Goal: Task Accomplishment & Management: Use online tool/utility

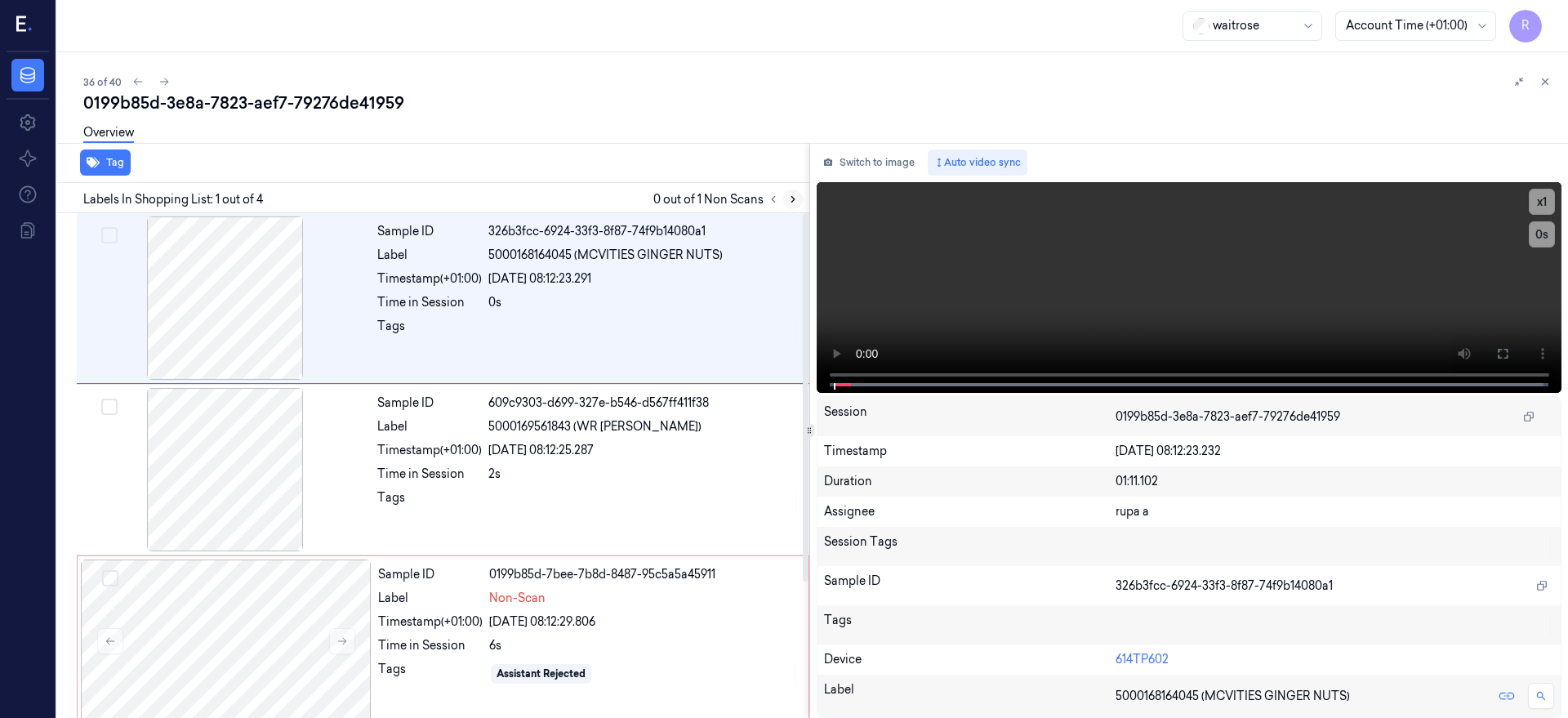
click at [799, 202] on icon at bounding box center [793, 199] width 11 height 11
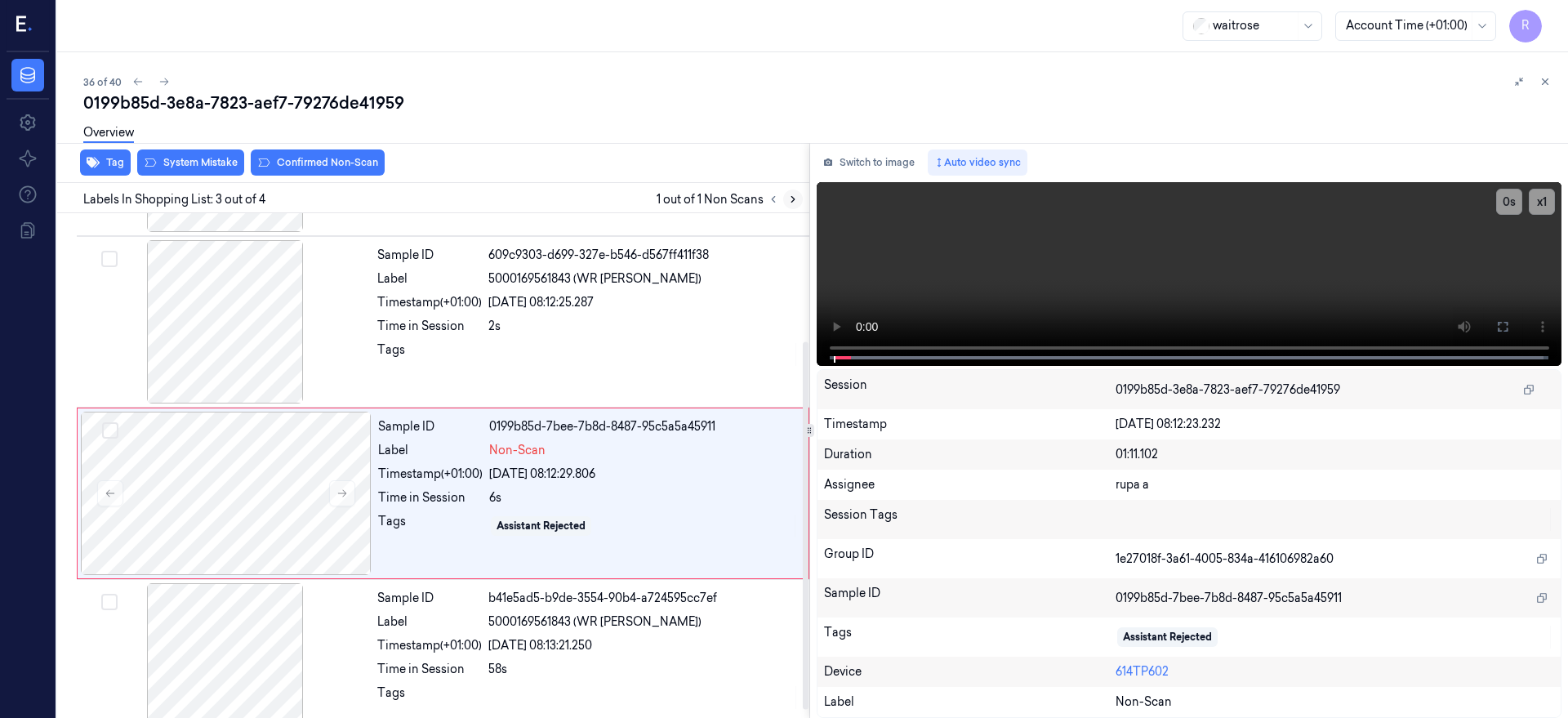
scroll to position [176, 0]
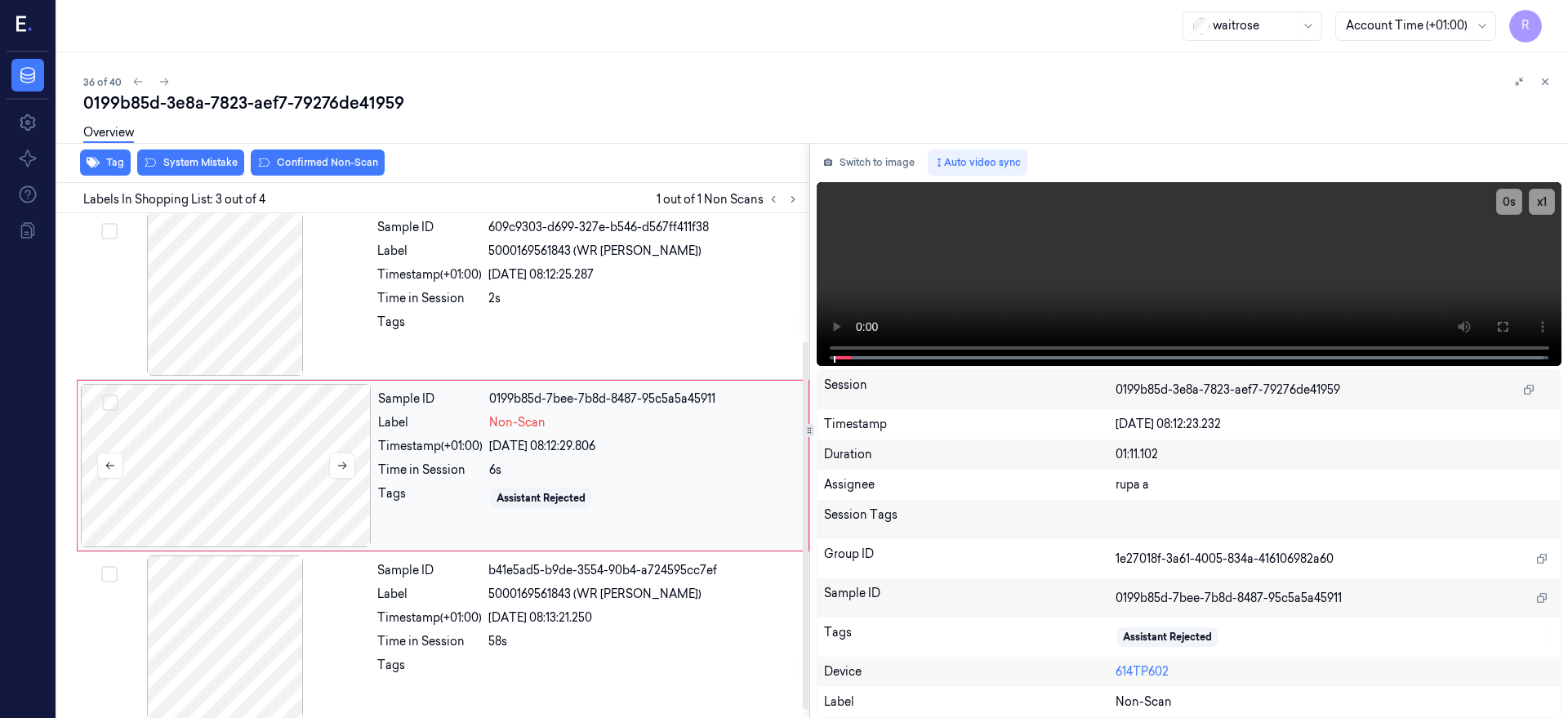
click at [249, 464] on div at bounding box center [226, 465] width 291 height 163
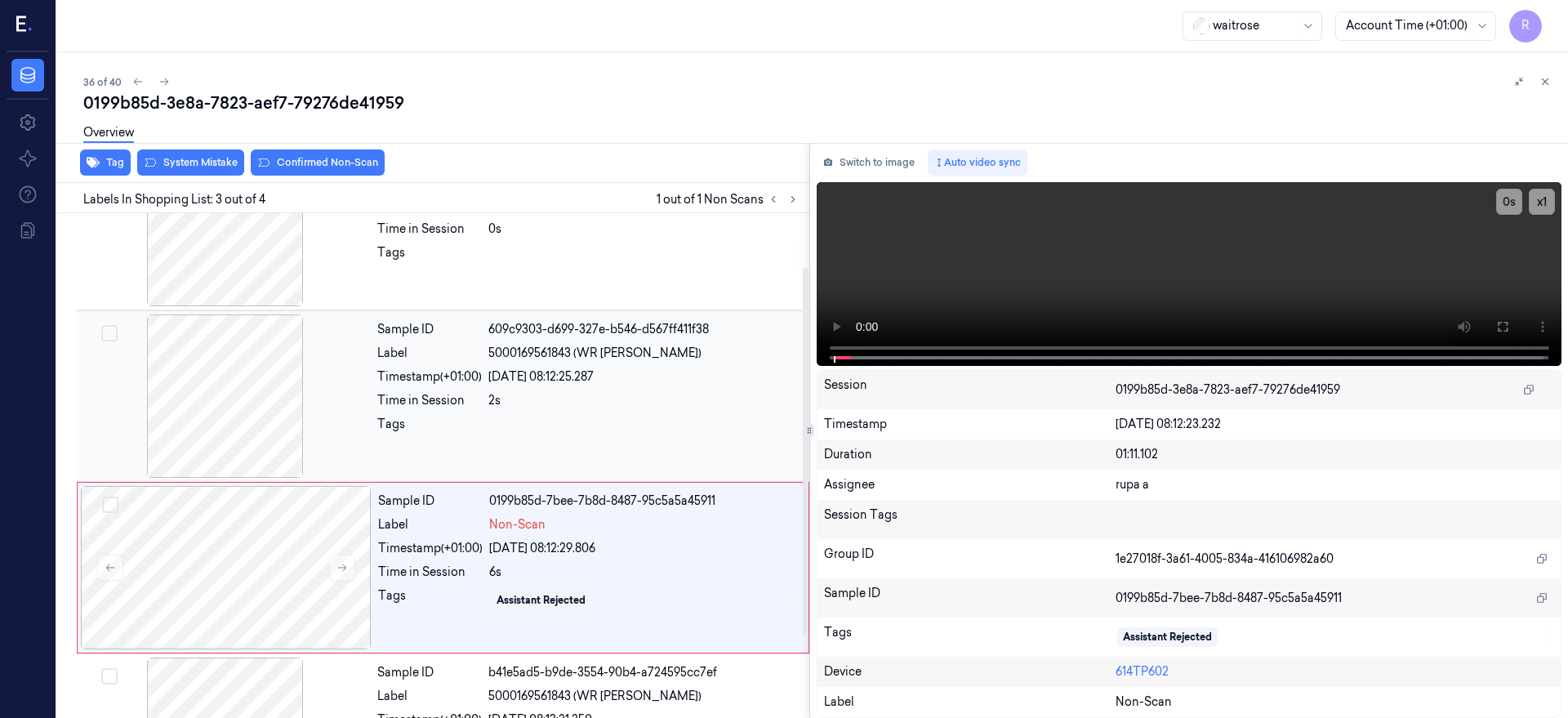
click at [198, 394] on div at bounding box center [225, 396] width 291 height 163
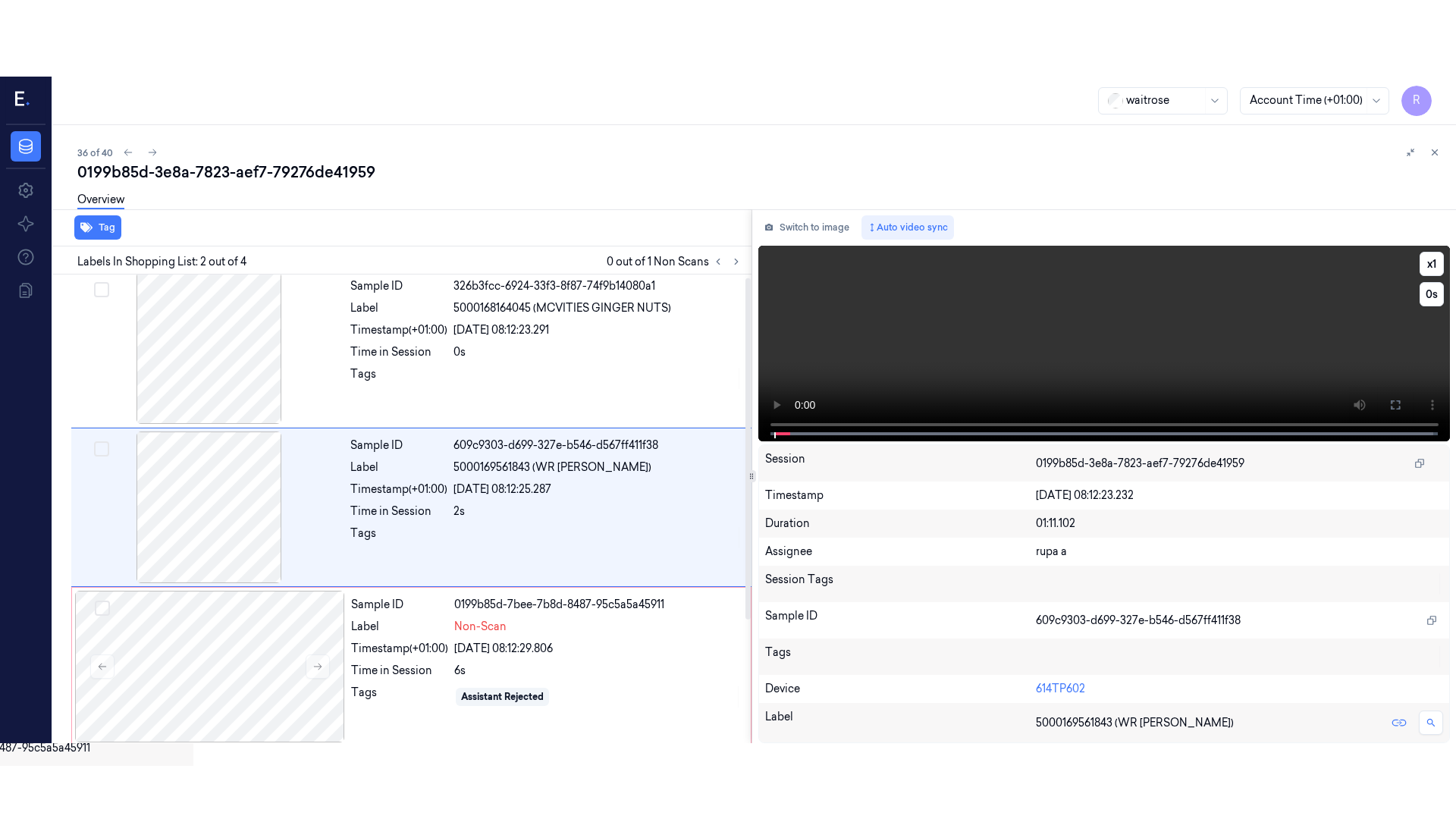
scroll to position [4, 0]
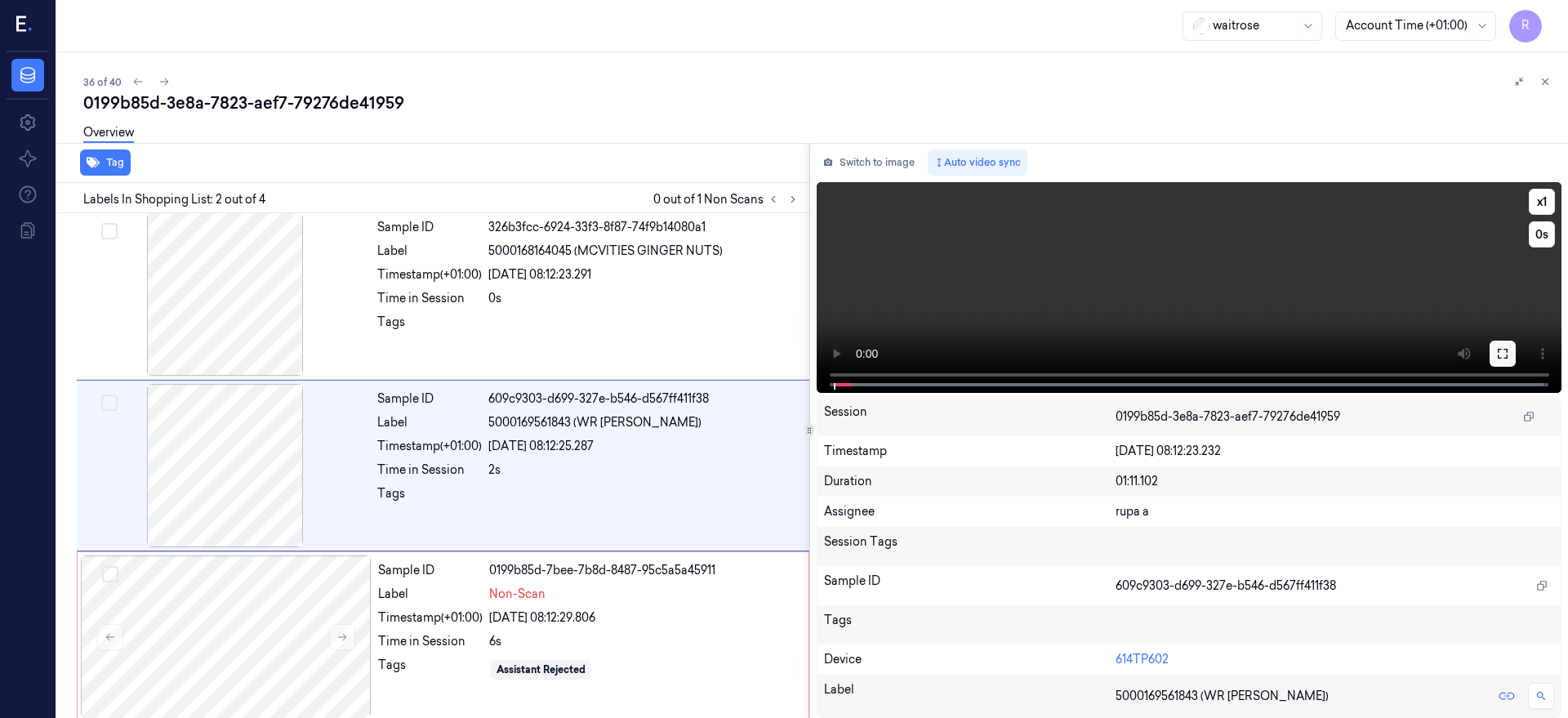
click at [1508, 356] on icon at bounding box center [1502, 353] width 9 height 9
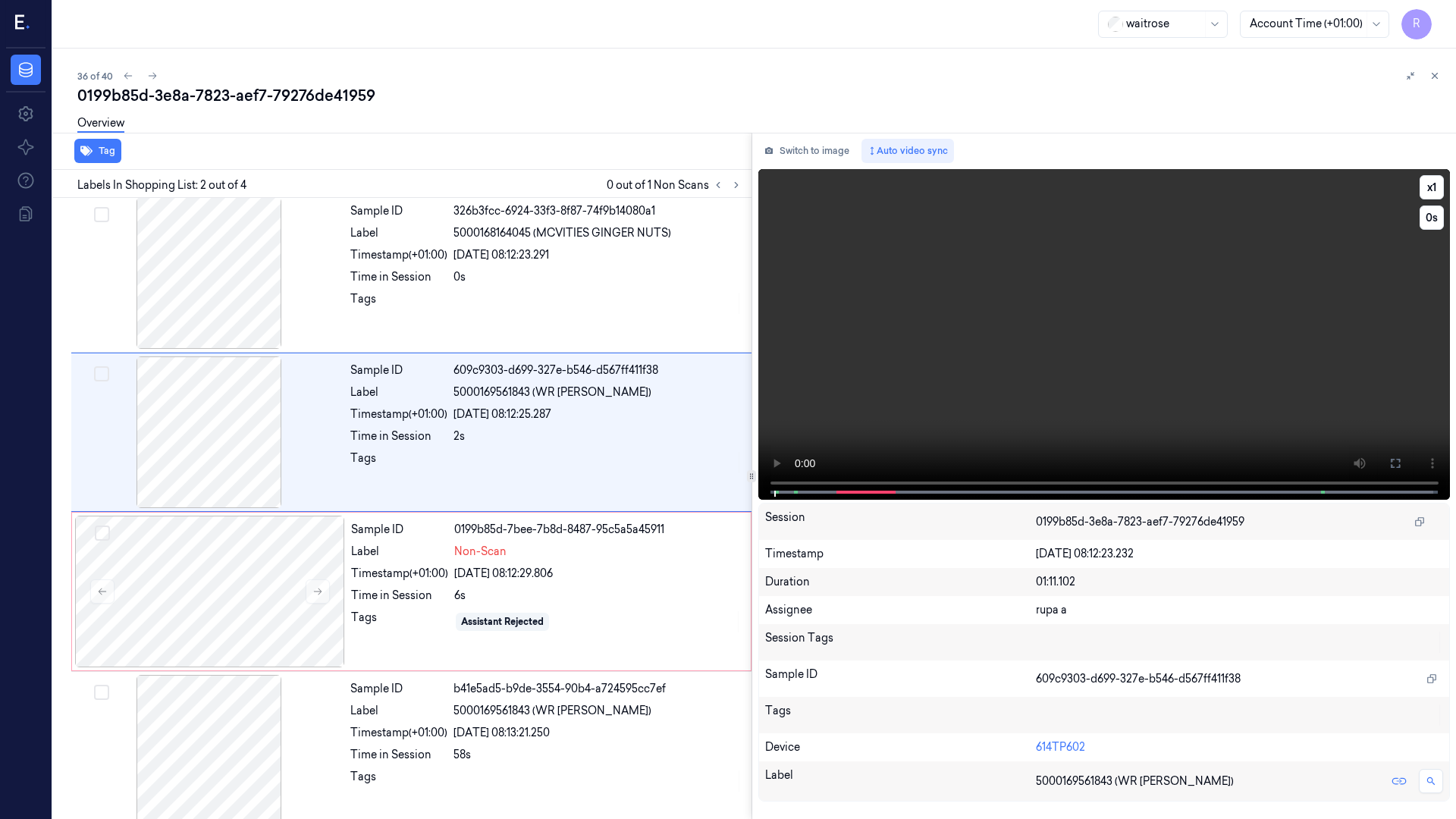
scroll to position [0, 0]
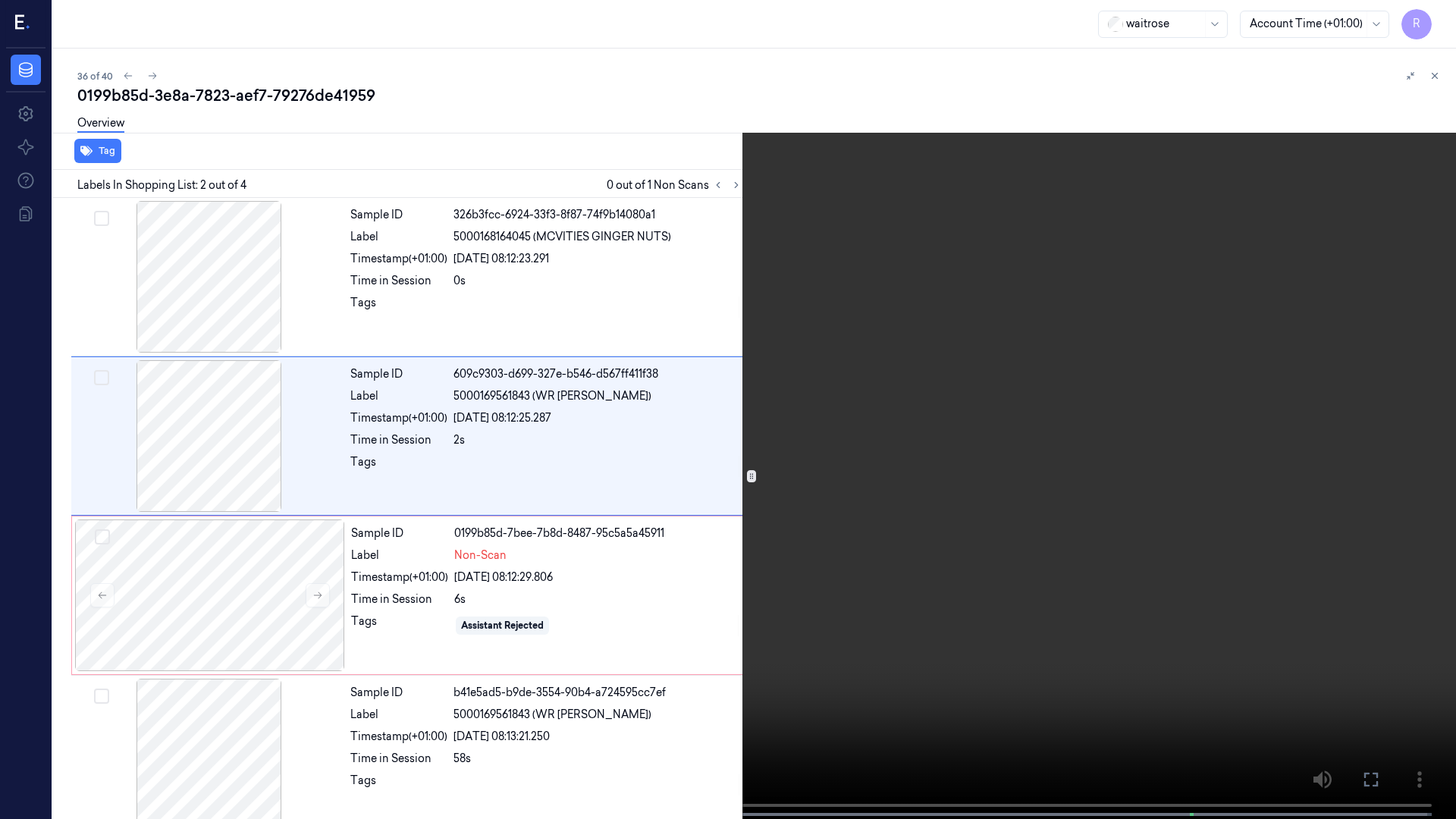
click at [1041, 594] on video at bounding box center [728, 411] width 1456 height 822
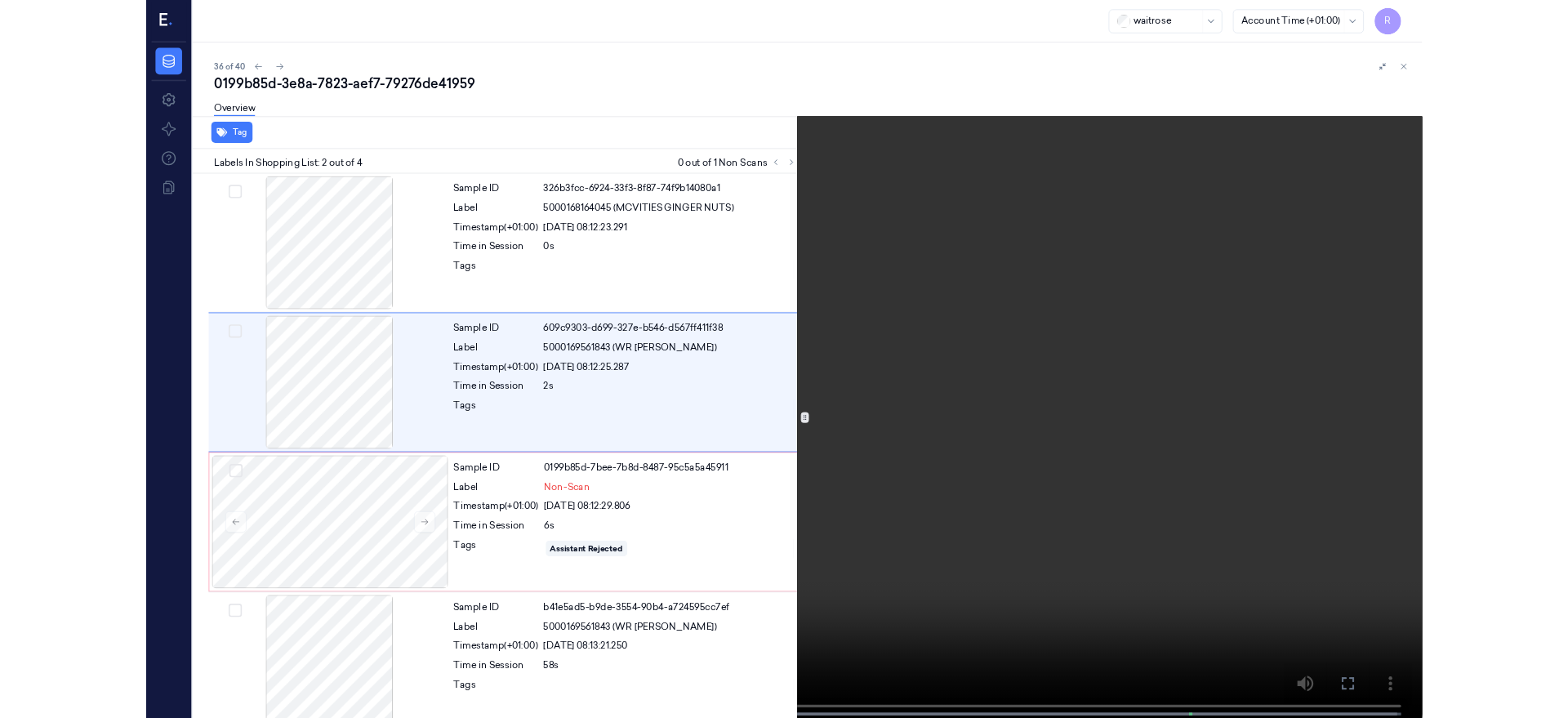
scroll to position [22, 0]
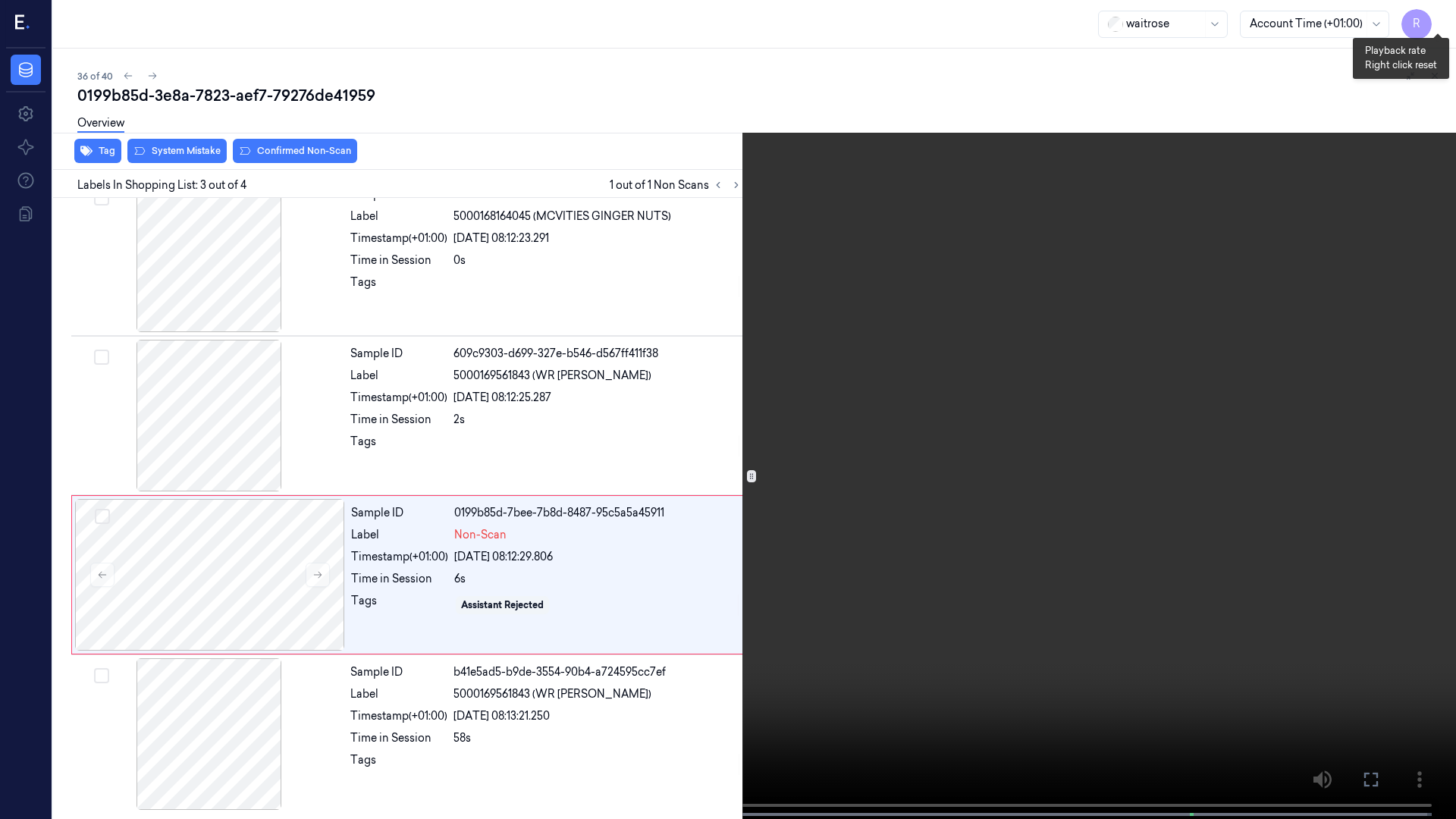
click at [1444, 15] on button "x 1" at bounding box center [1438, 19] width 25 height 25
click at [1445, 15] on button "x 2" at bounding box center [1438, 19] width 25 height 25
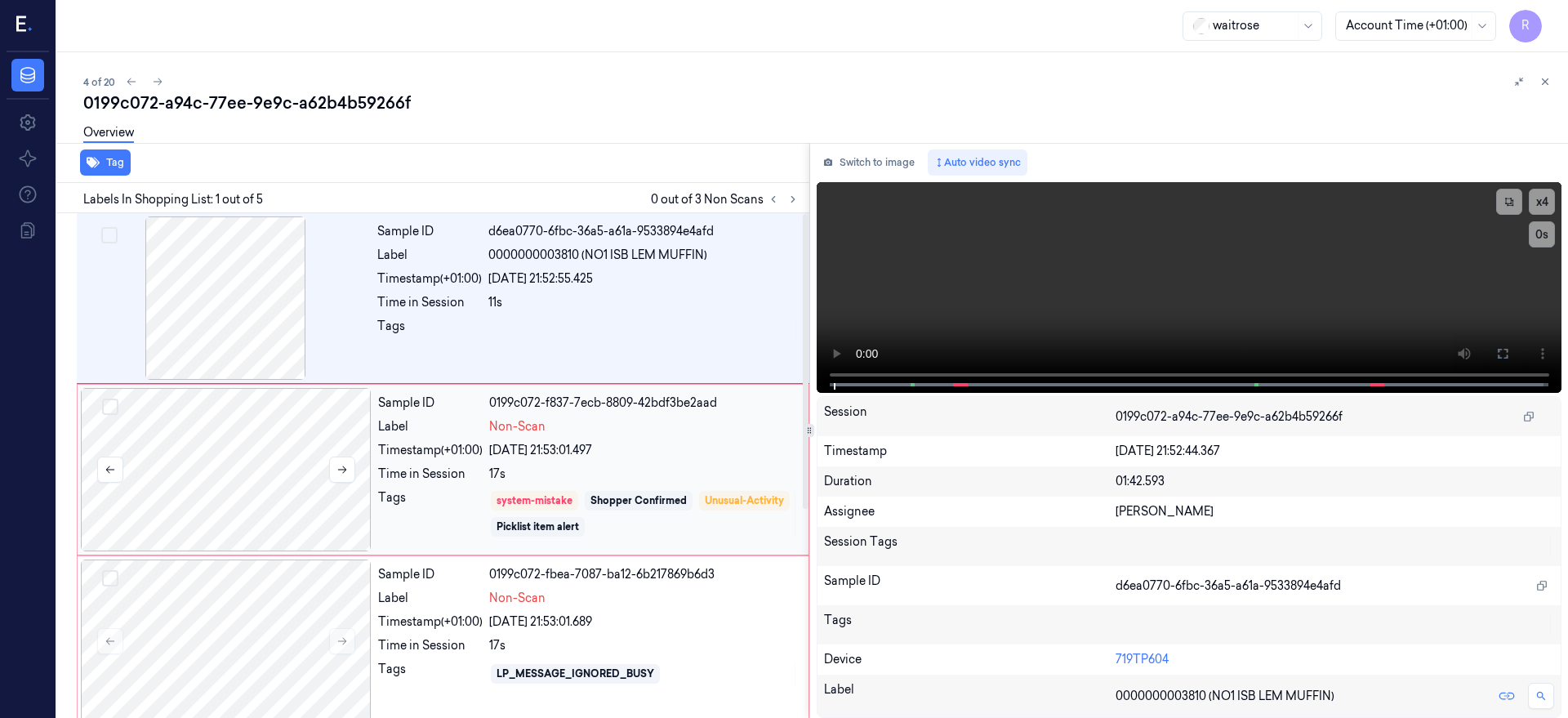
click at [270, 479] on div at bounding box center [226, 470] width 291 height 163
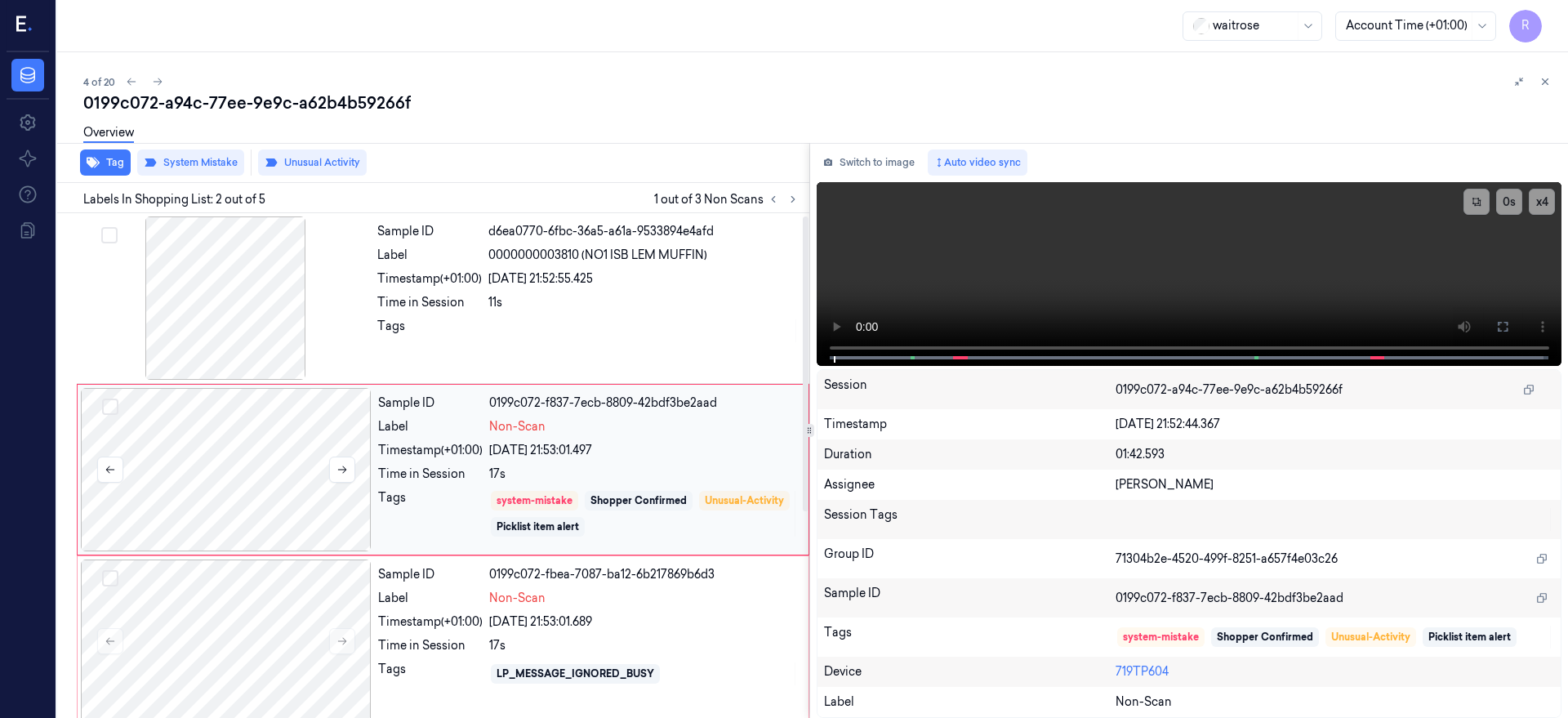
scroll to position [4, 0]
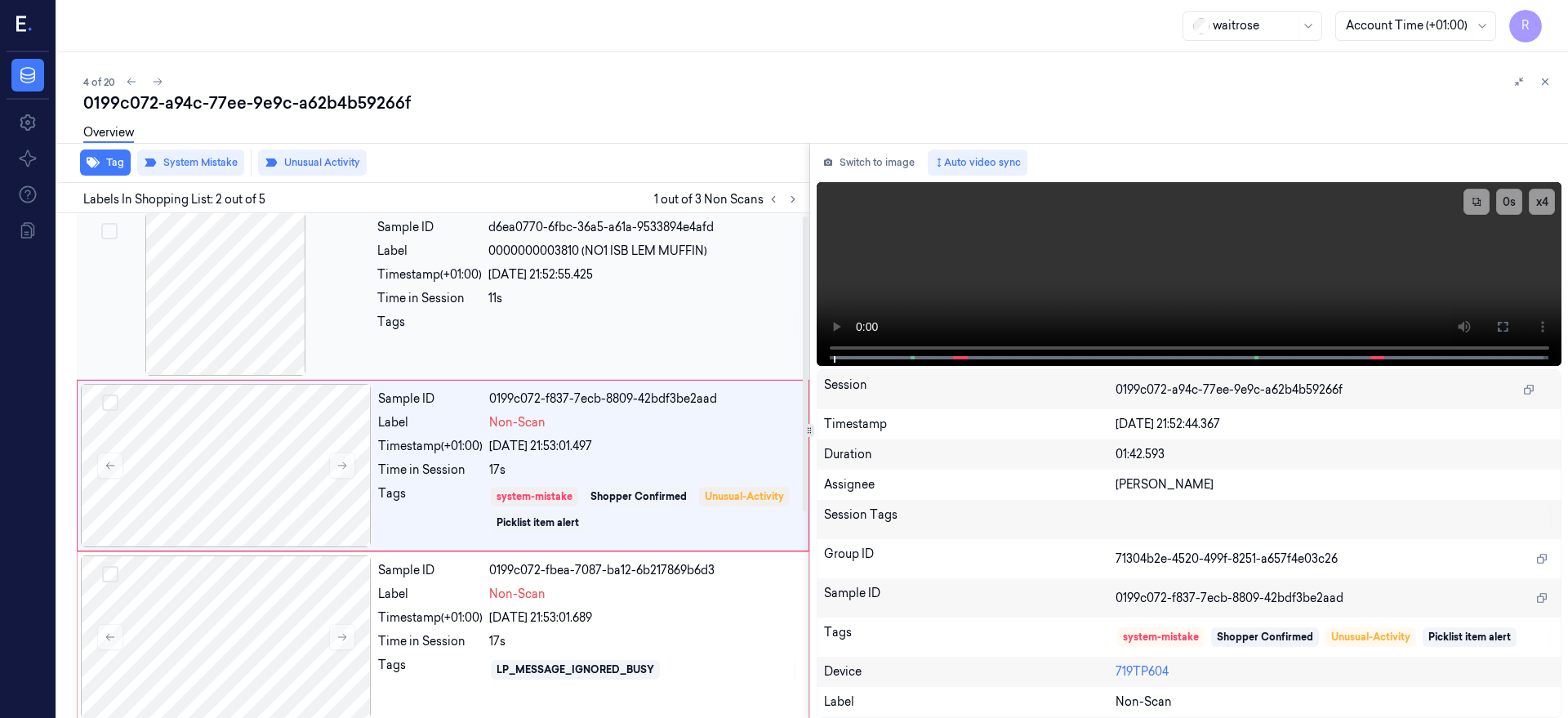
click at [201, 307] on div at bounding box center [225, 294] width 291 height 163
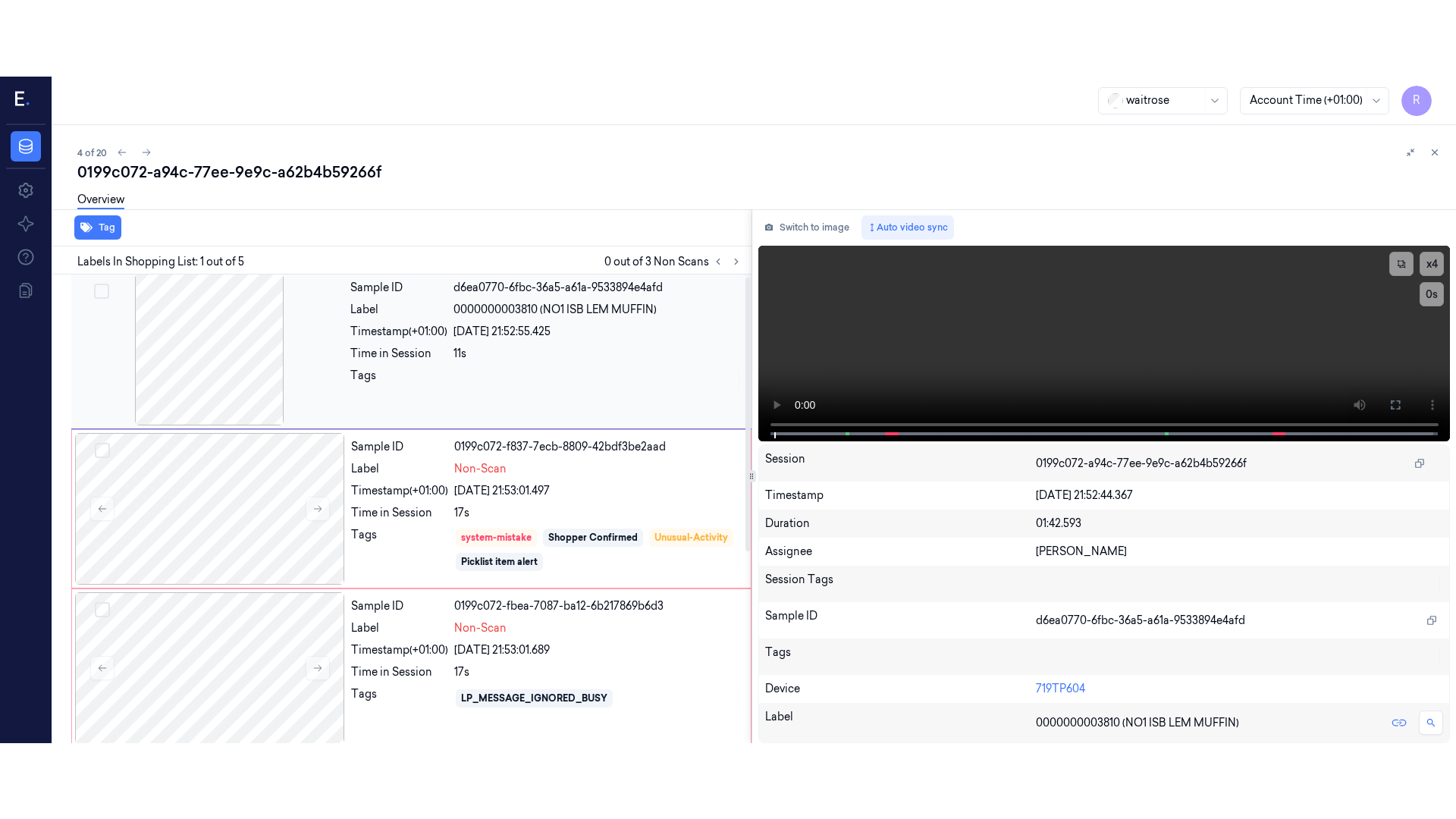
scroll to position [0, 0]
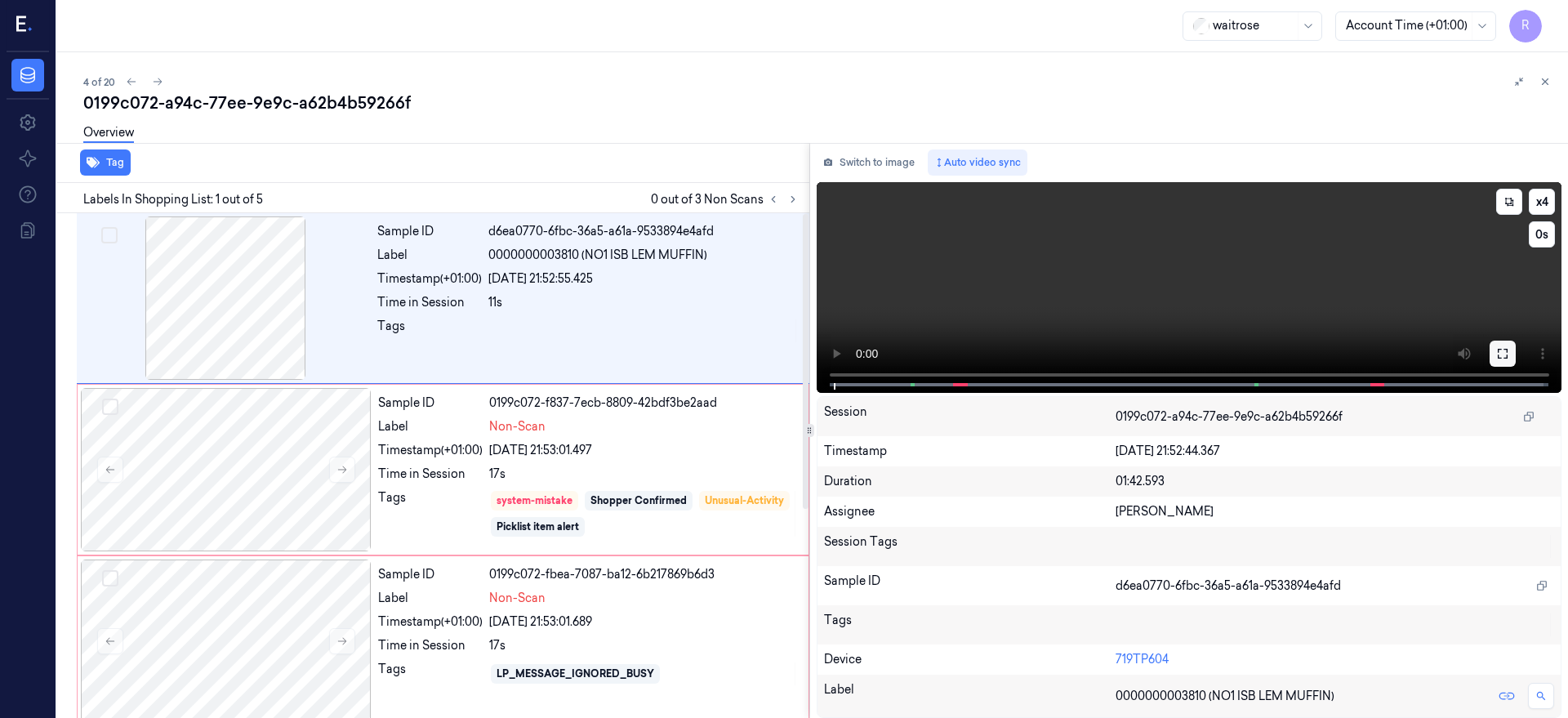
click at [1509, 350] on icon at bounding box center [1503, 354] width 13 height 13
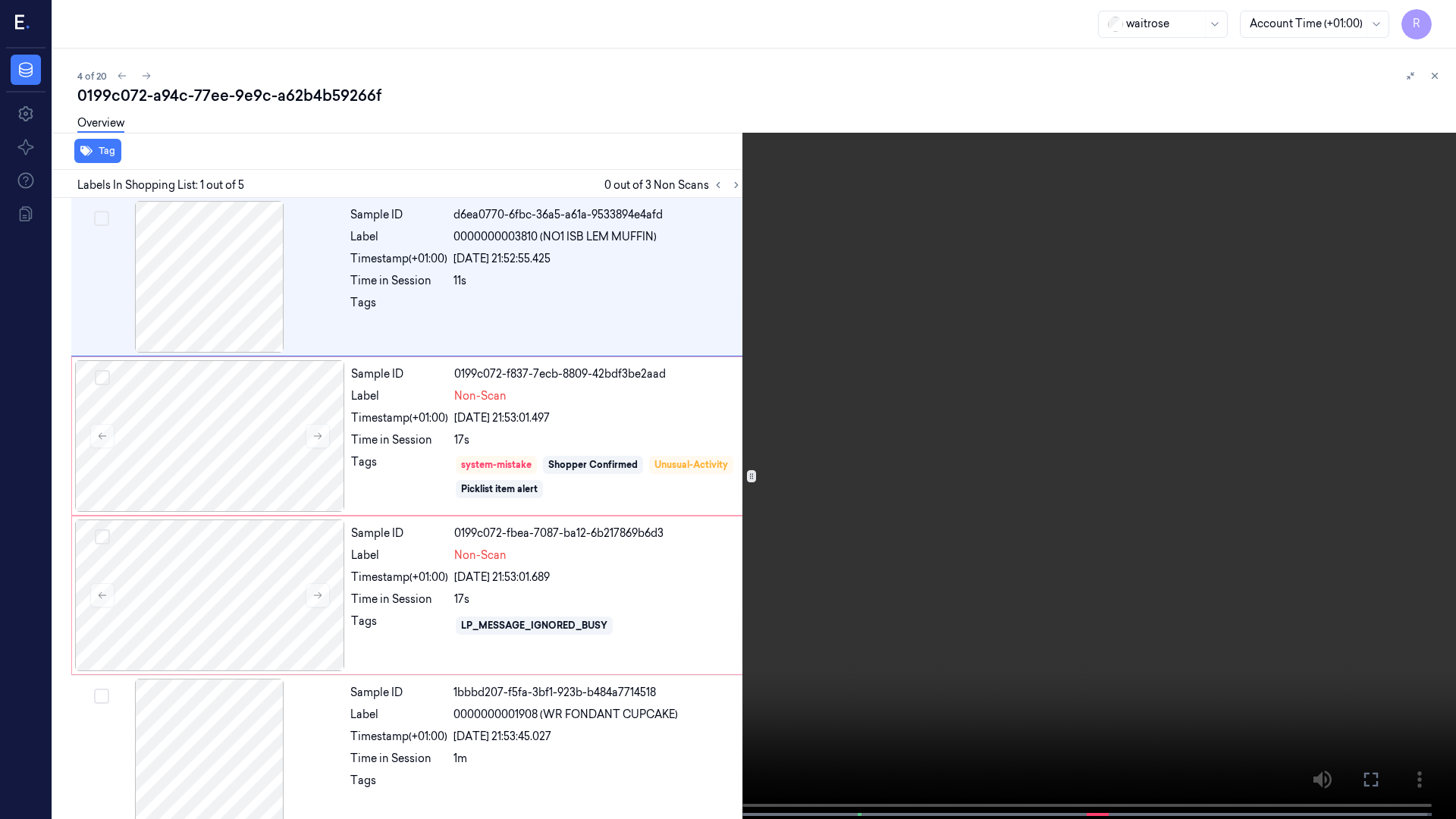
click at [702, 495] on video at bounding box center [728, 411] width 1456 height 822
click at [1431, 32] on div "x 4 0 s" at bounding box center [1423, 48] width 55 height 85
click at [1434, 23] on button "x 4" at bounding box center [1438, 19] width 25 height 25
click at [1439, 22] on button "x 1" at bounding box center [1438, 19] width 25 height 25
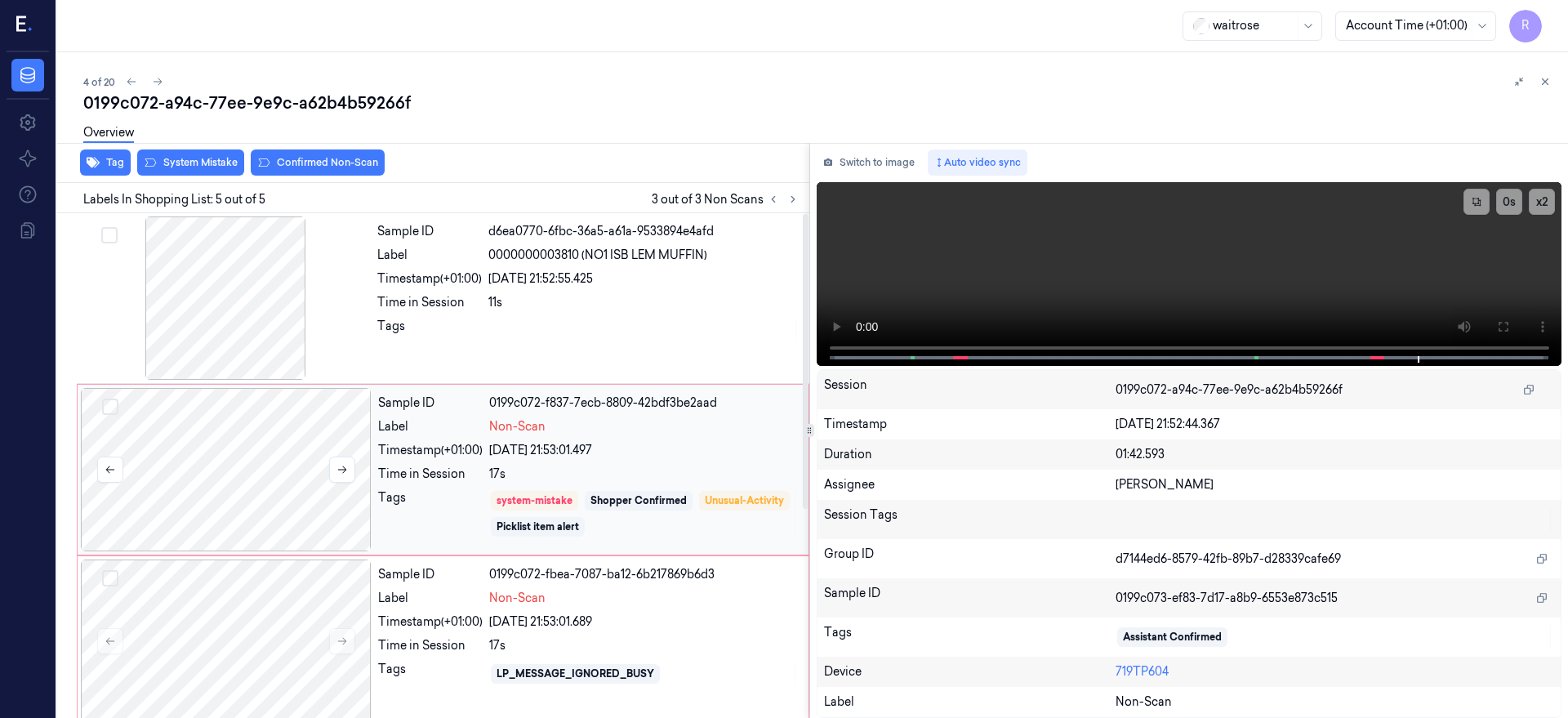
click at [278, 468] on div at bounding box center [226, 470] width 291 height 163
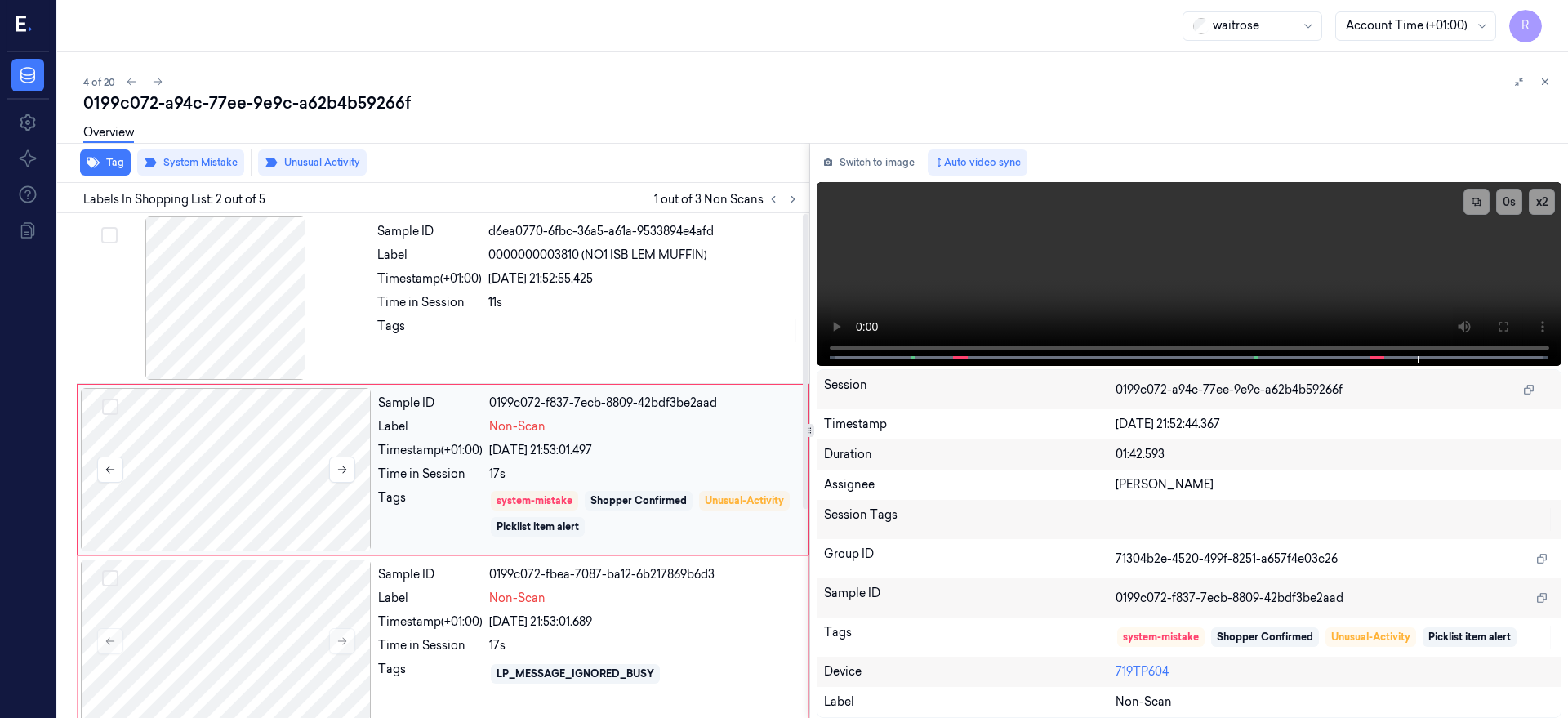
scroll to position [4, 0]
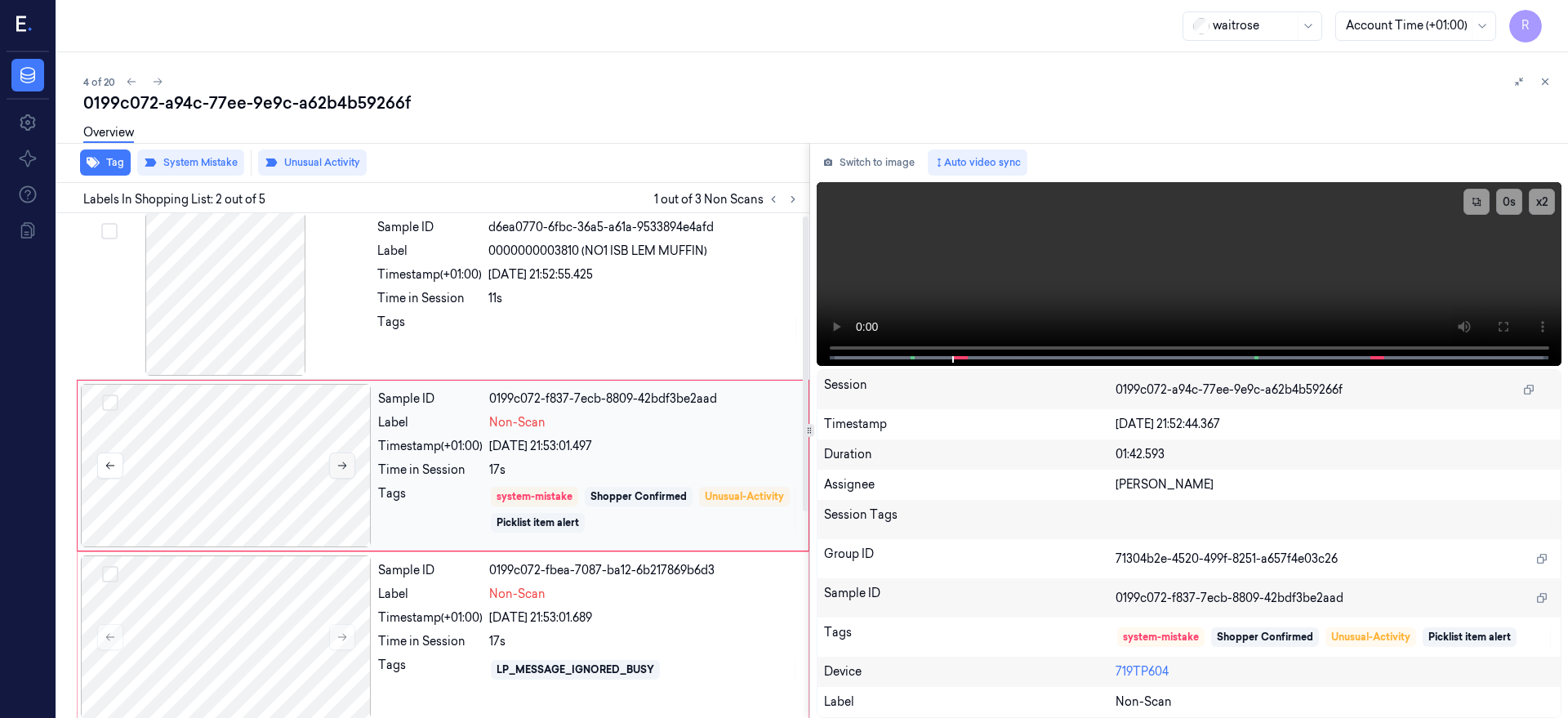
click at [351, 474] on button at bounding box center [343, 465] width 27 height 27
click at [344, 465] on icon at bounding box center [342, 465] width 11 height 11
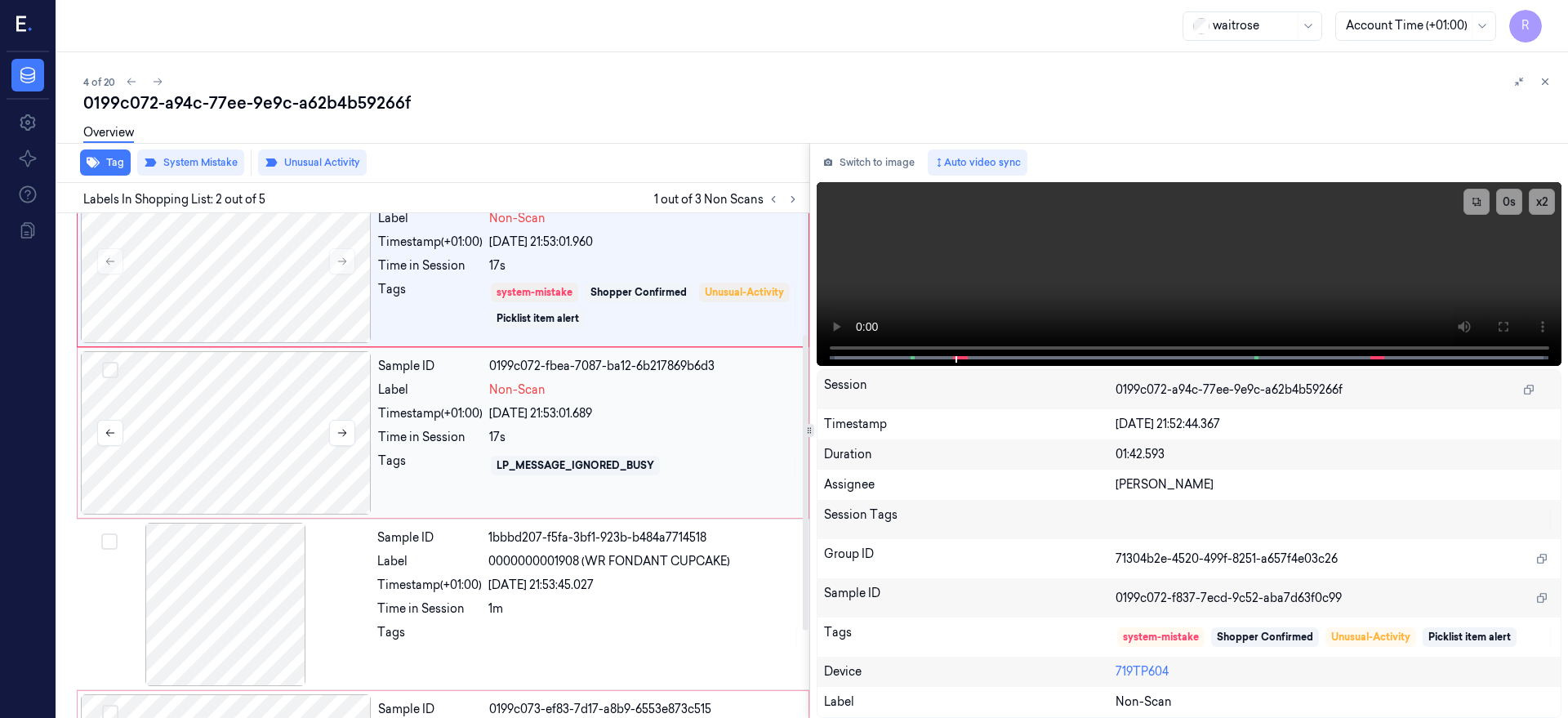
click at [251, 437] on div at bounding box center [226, 433] width 291 height 163
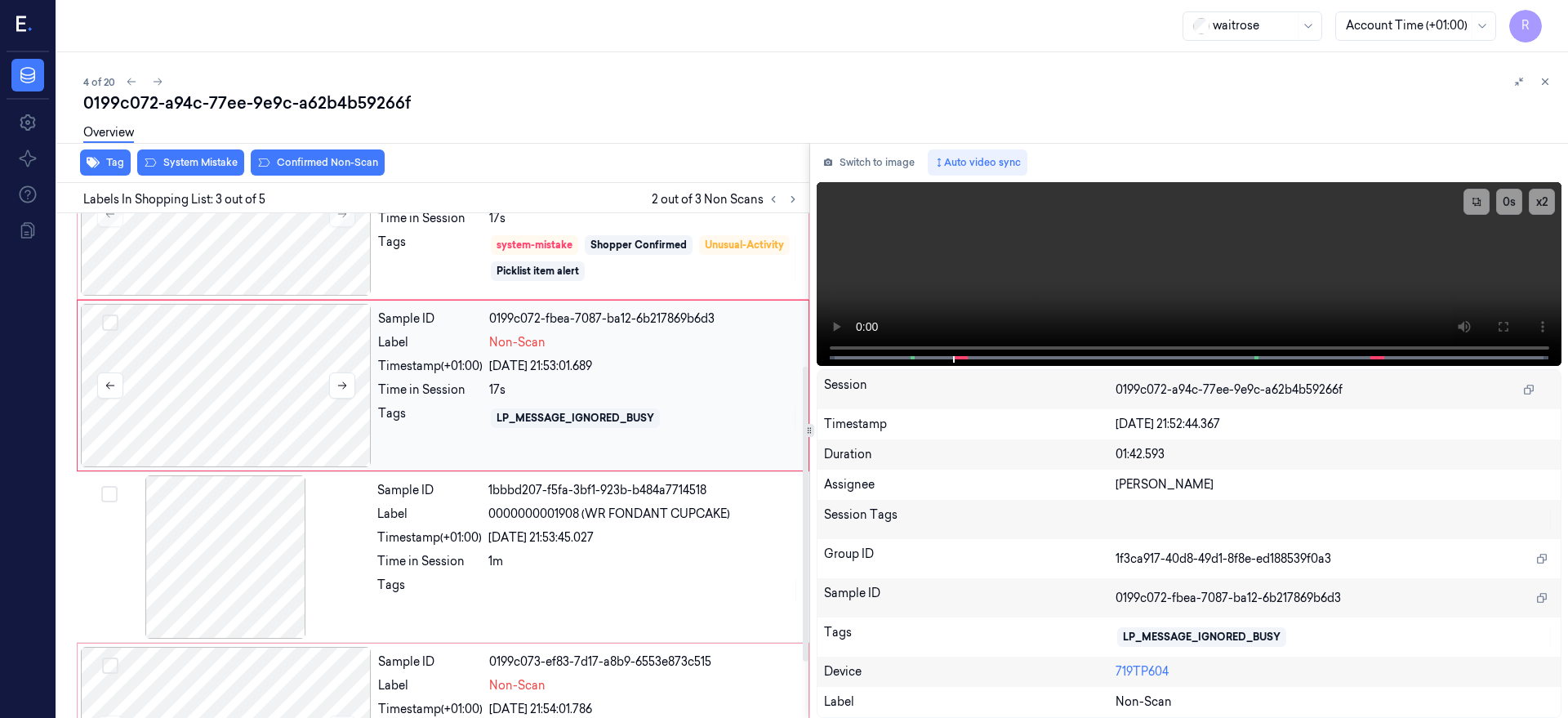
scroll to position [358, 0]
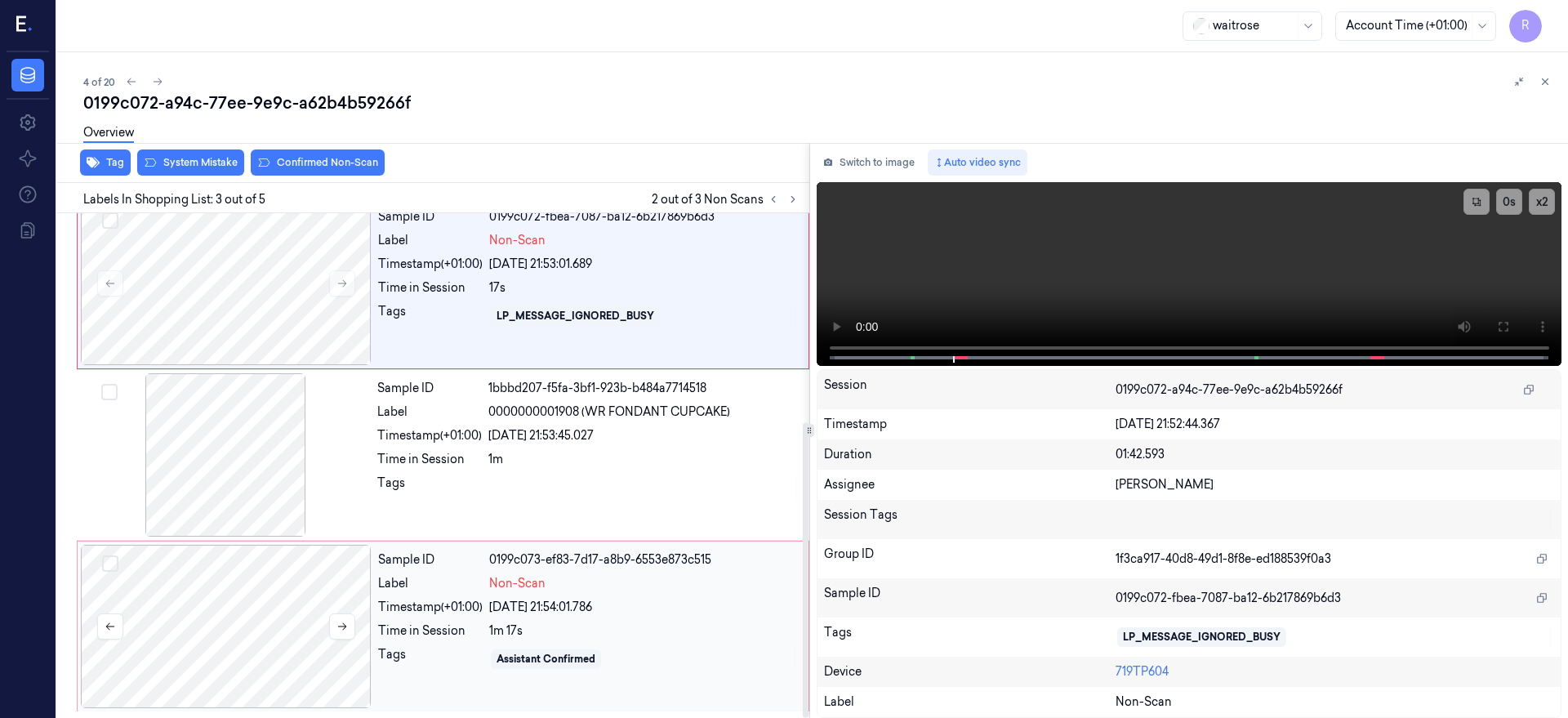
click at [298, 628] on div at bounding box center [226, 627] width 291 height 163
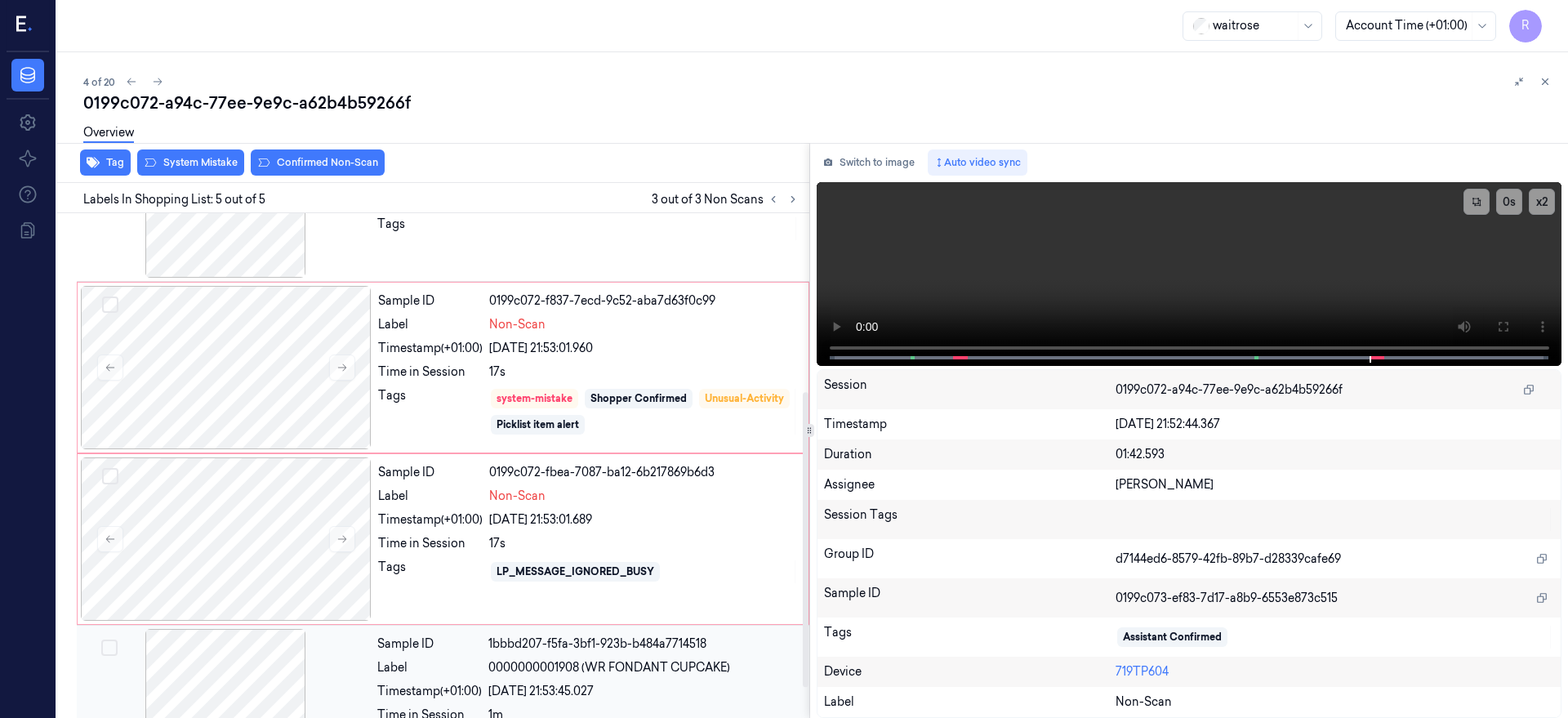
scroll to position [0, 0]
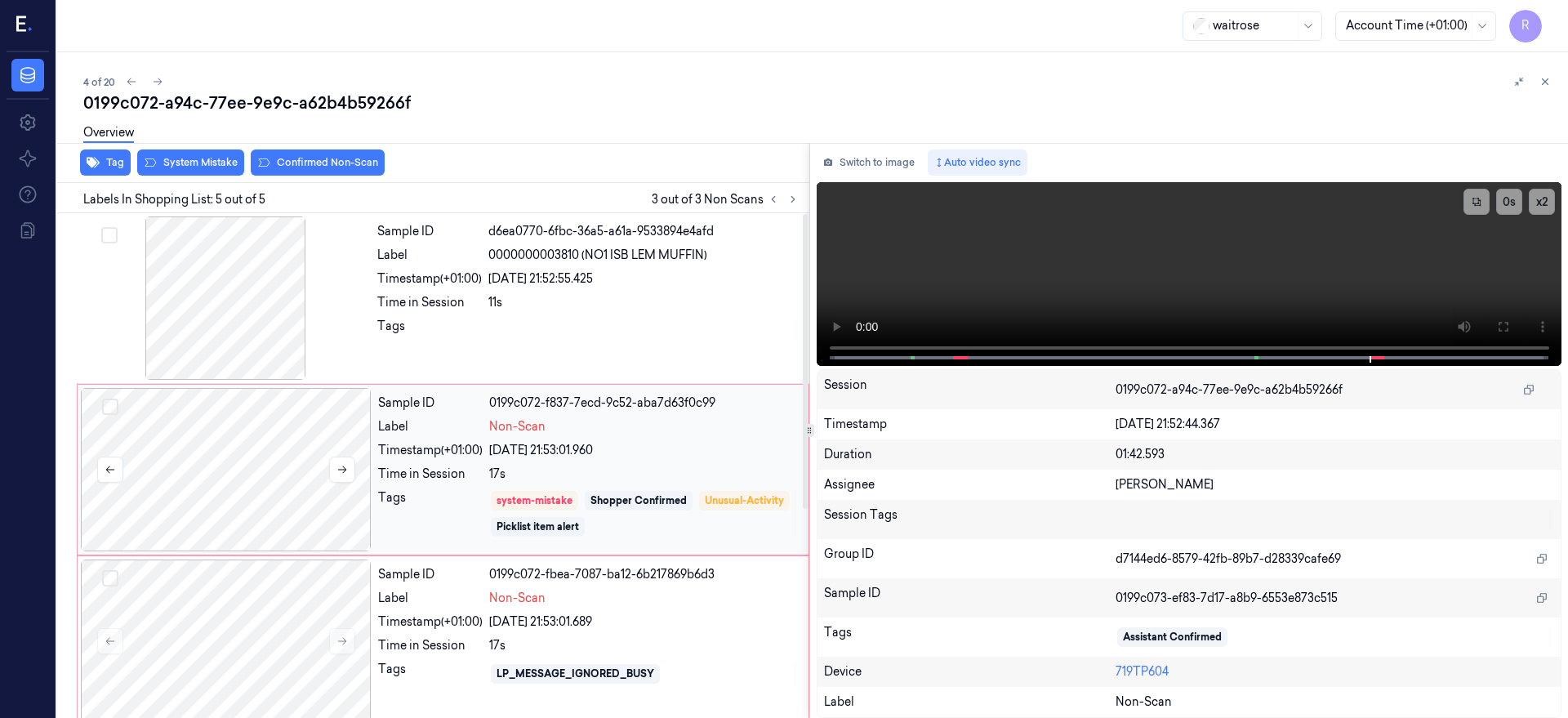
click at [295, 477] on div at bounding box center [226, 470] width 291 height 163
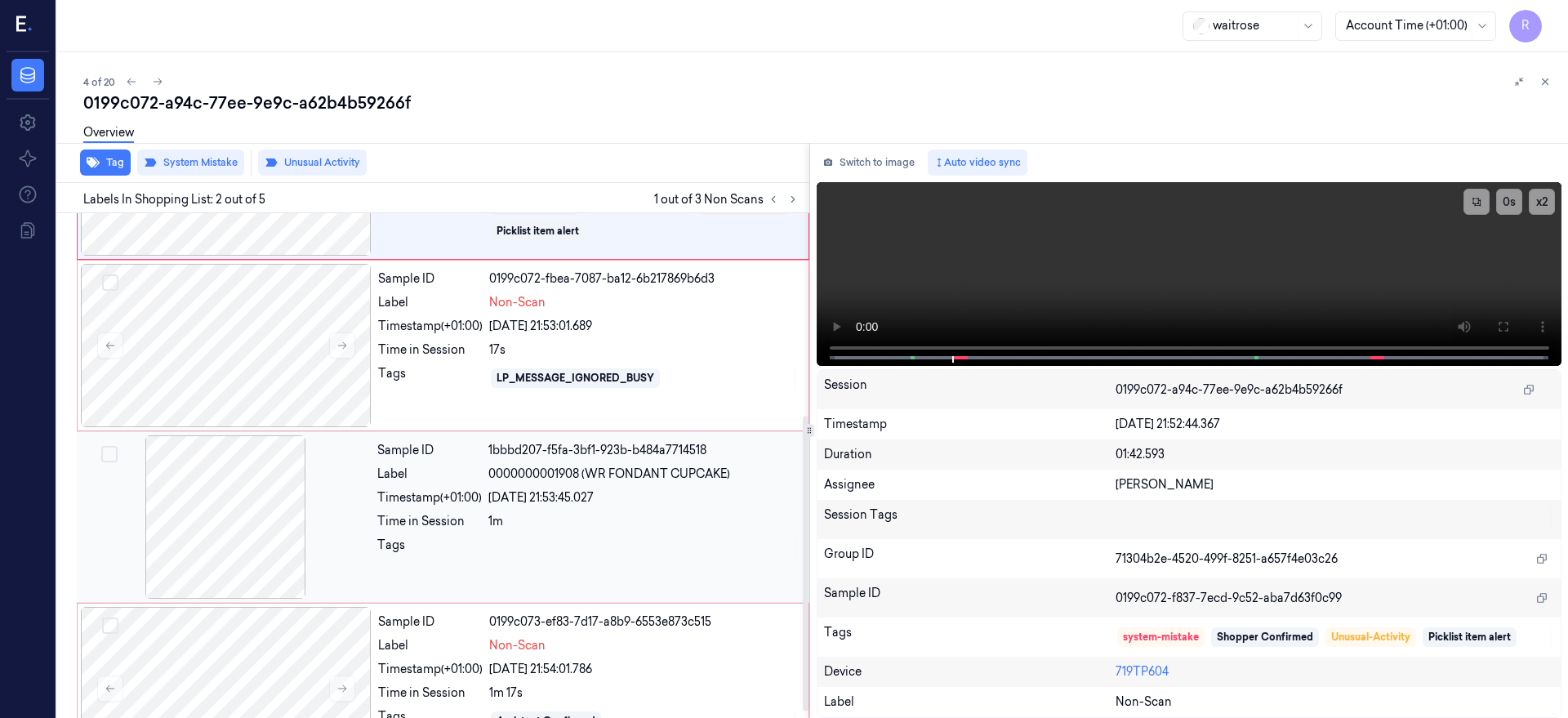
scroll to position [358, 0]
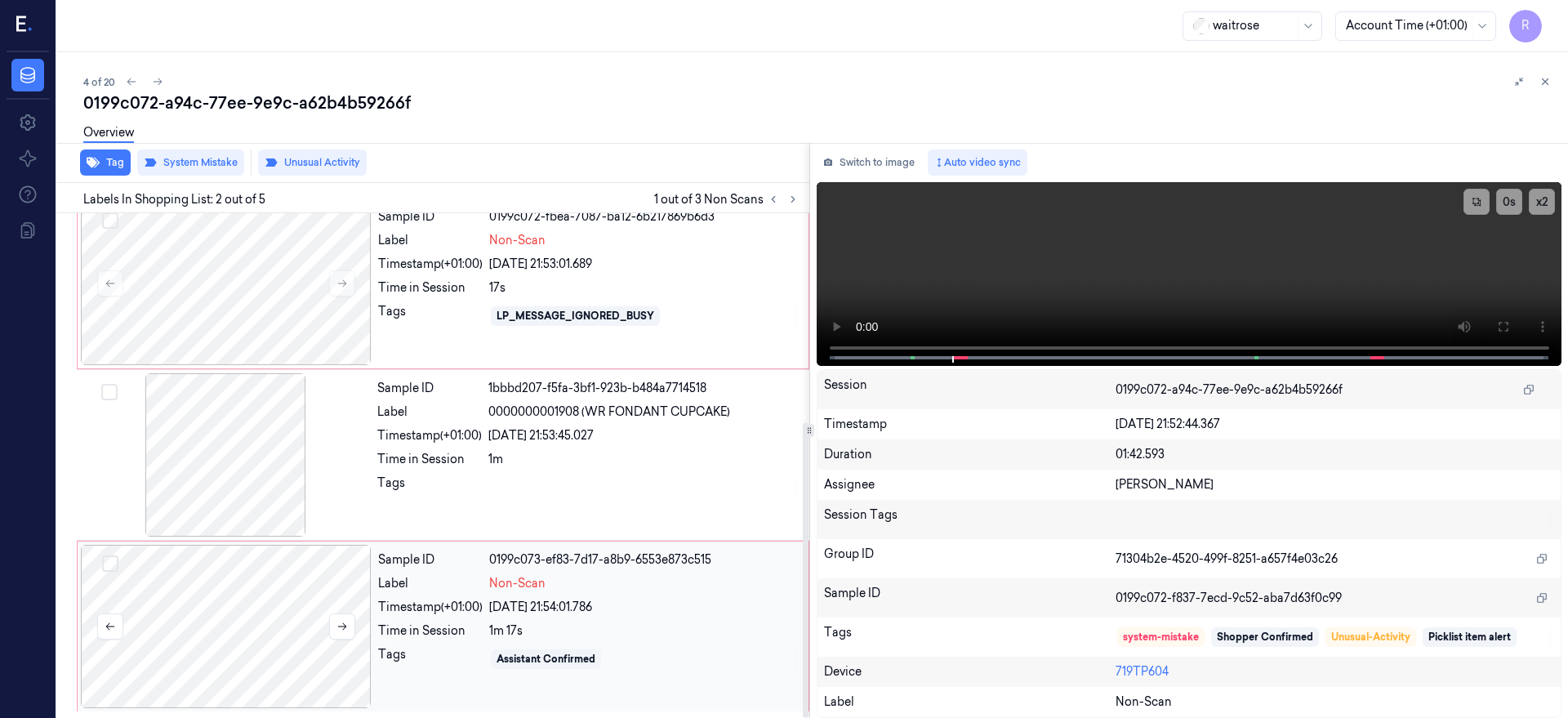
click at [298, 632] on div at bounding box center [226, 627] width 291 height 163
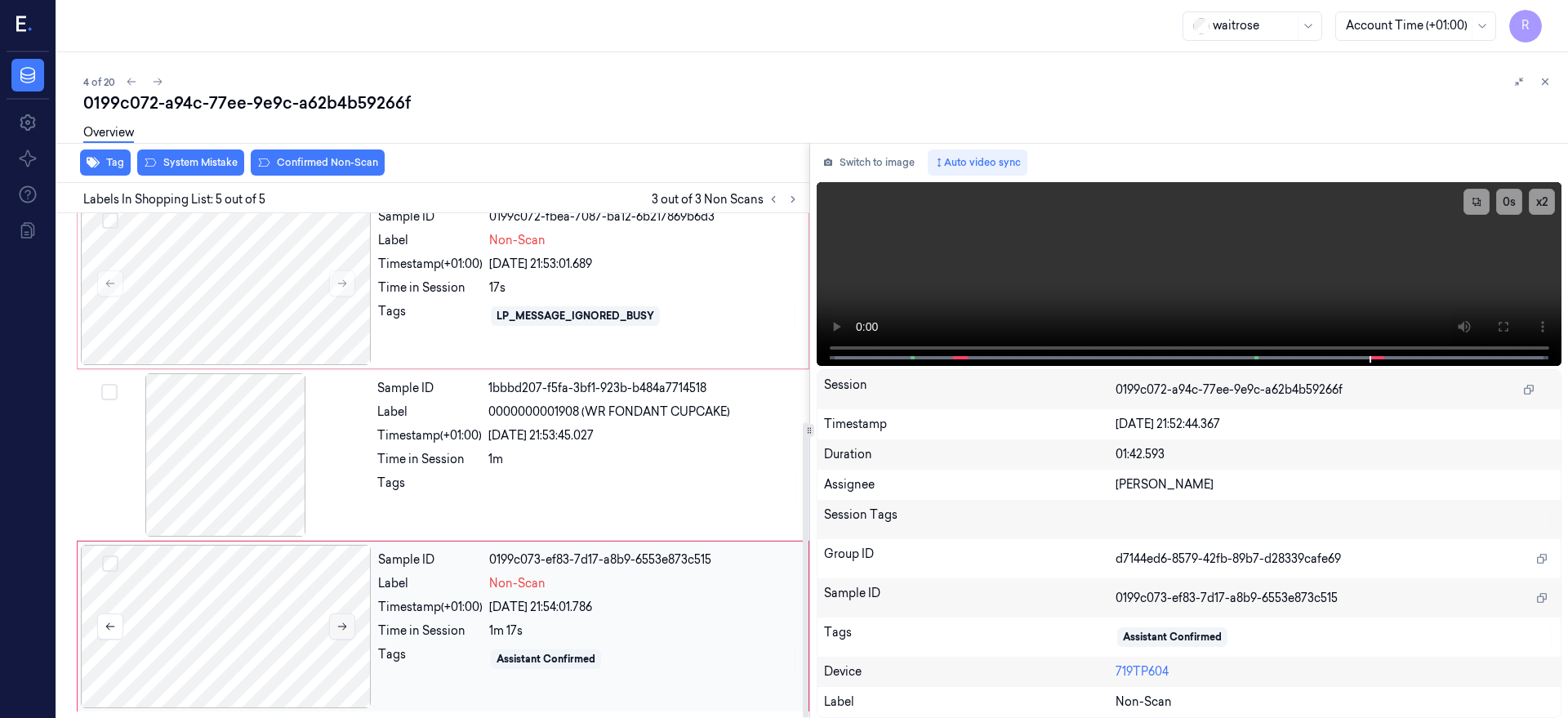
click at [348, 628] on button at bounding box center [343, 627] width 27 height 27
click at [349, 628] on button at bounding box center [343, 627] width 27 height 27
